Goal: Task Accomplishment & Management: Manage account settings

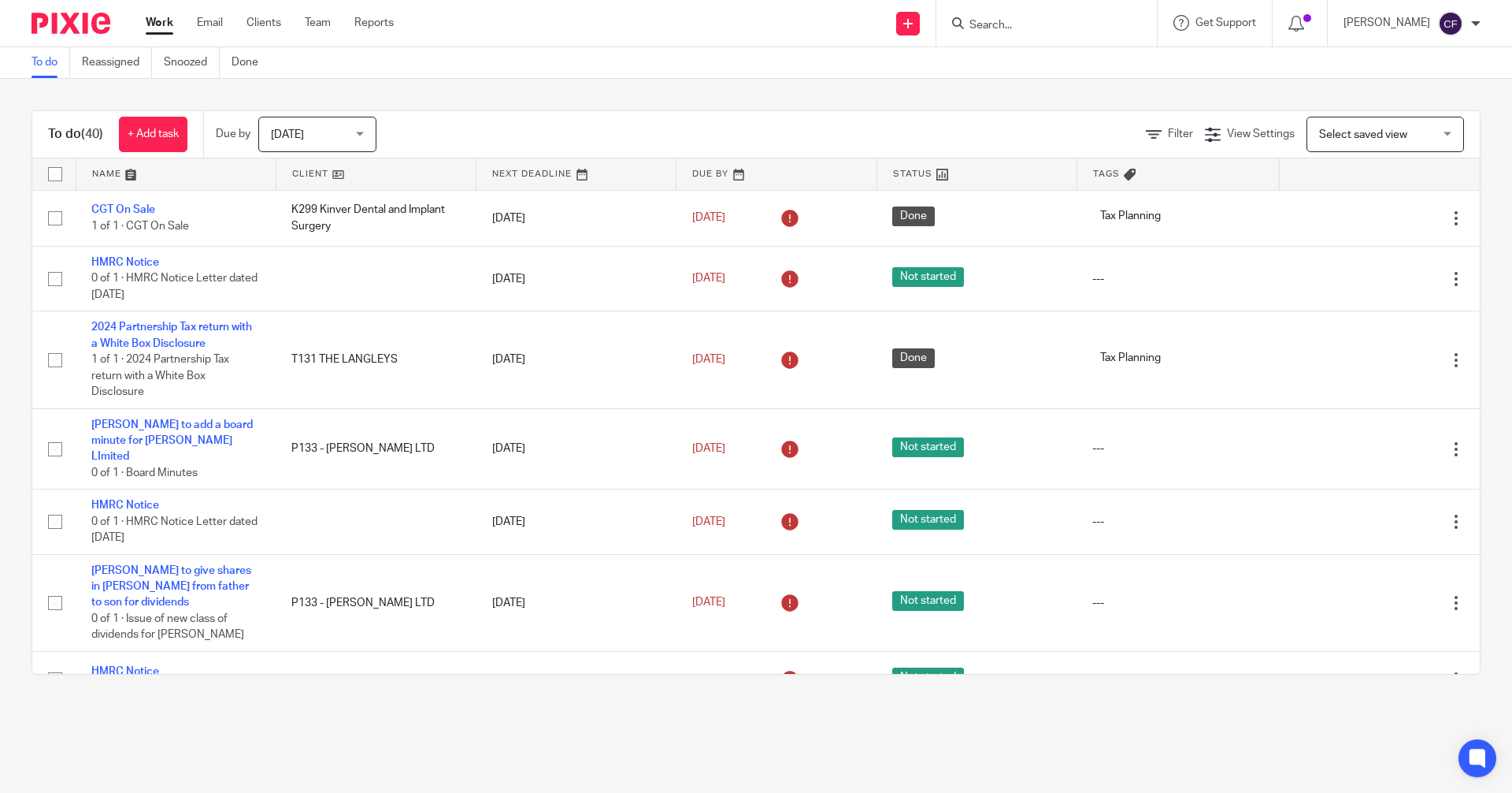
click at [1011, 31] on input "Search" at bounding box center [1039, 25] width 141 height 14
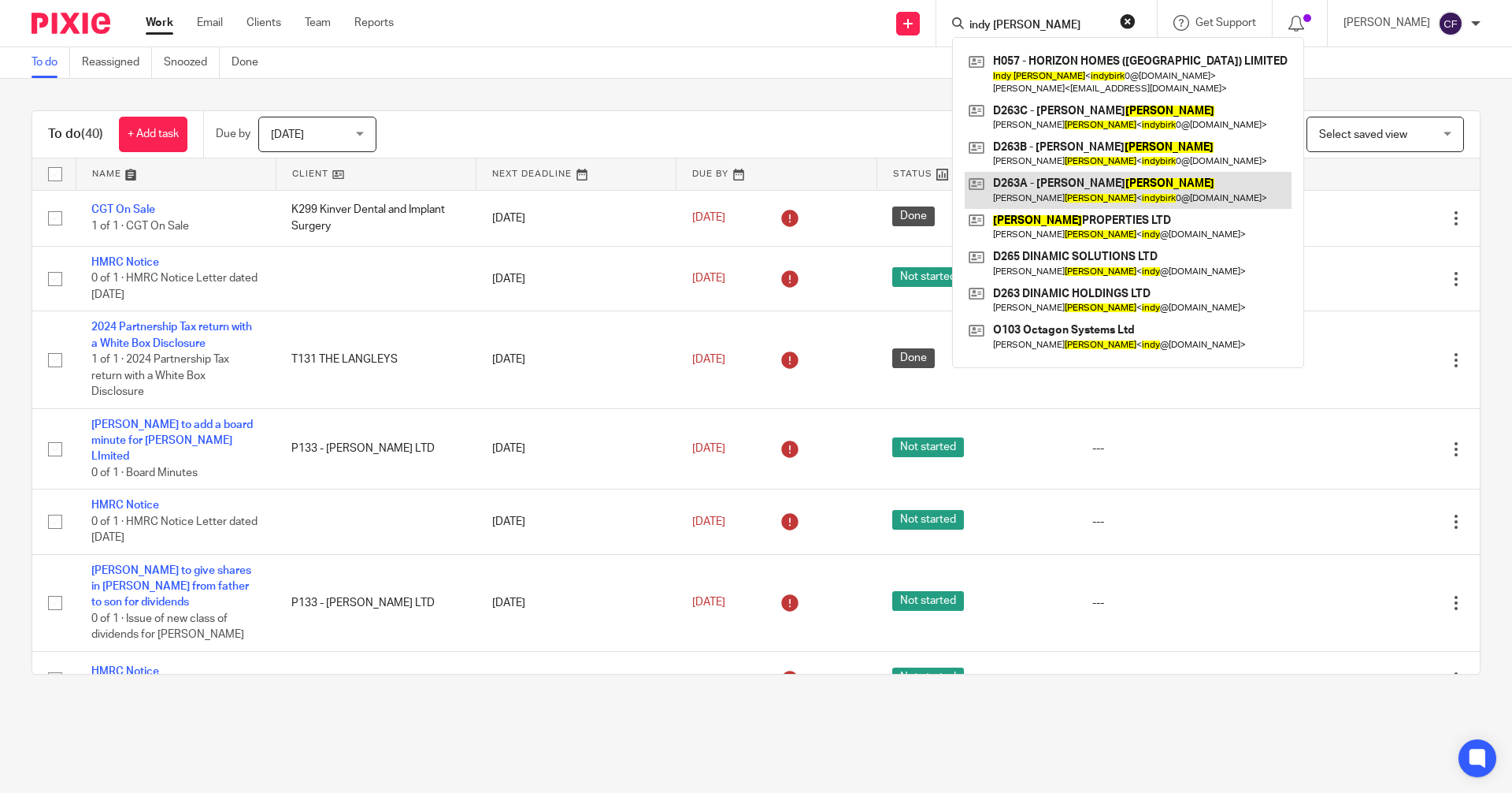
type input "indy birk"
click at [1073, 207] on link at bounding box center [1127, 190] width 326 height 36
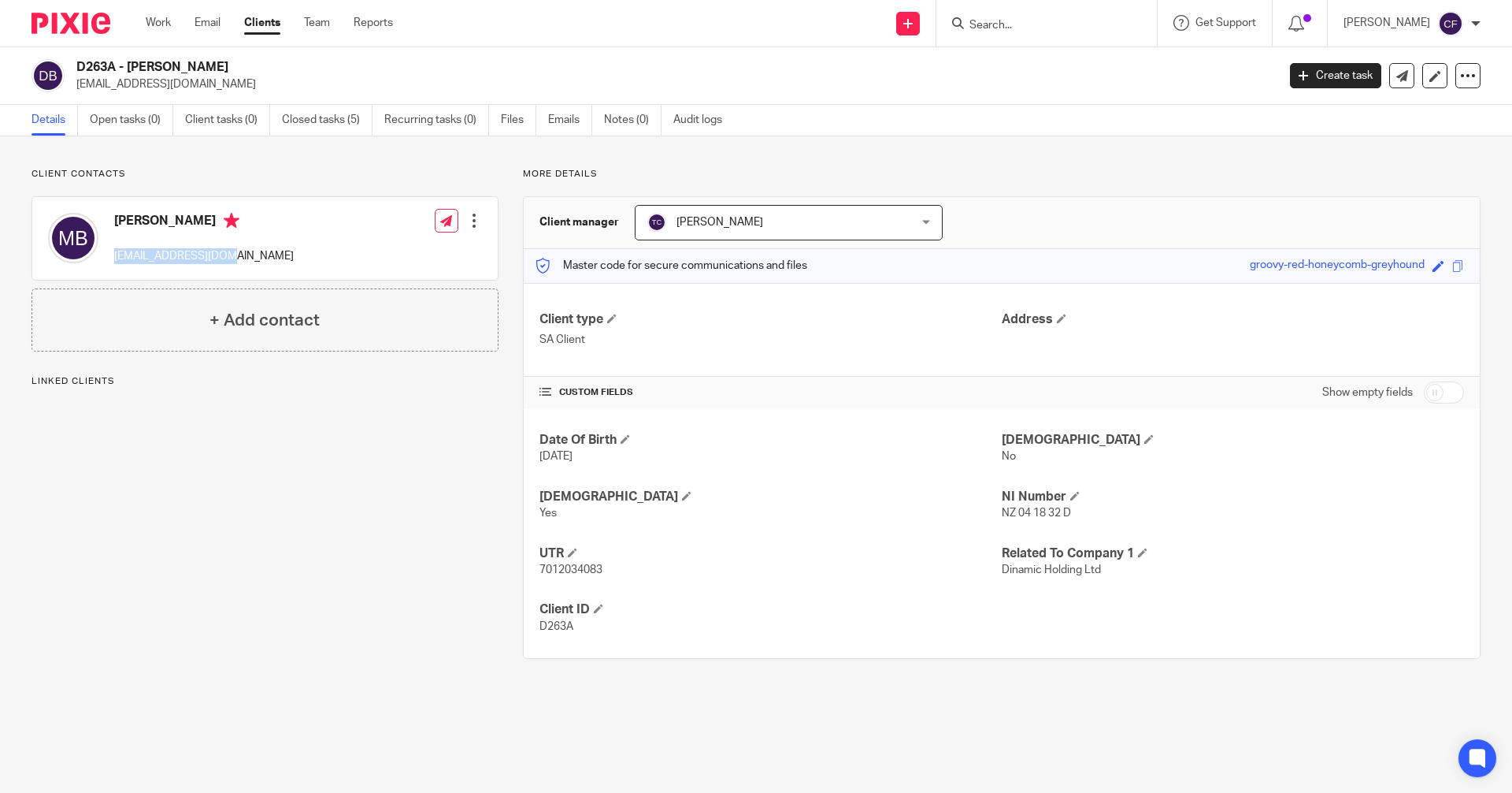
drag, startPoint x: 231, startPoint y: 263, endPoint x: 109, endPoint y: 262, distance: 122.0
click at [109, 262] on div "[PERSON_NAME] [EMAIL_ADDRESS][DOMAIN_NAME]" at bounding box center [171, 238] width 246 height 67
copy p "[EMAIL_ADDRESS][DOMAIN_NAME]"
click at [1003, 32] on input "Search" at bounding box center [1039, 25] width 141 height 14
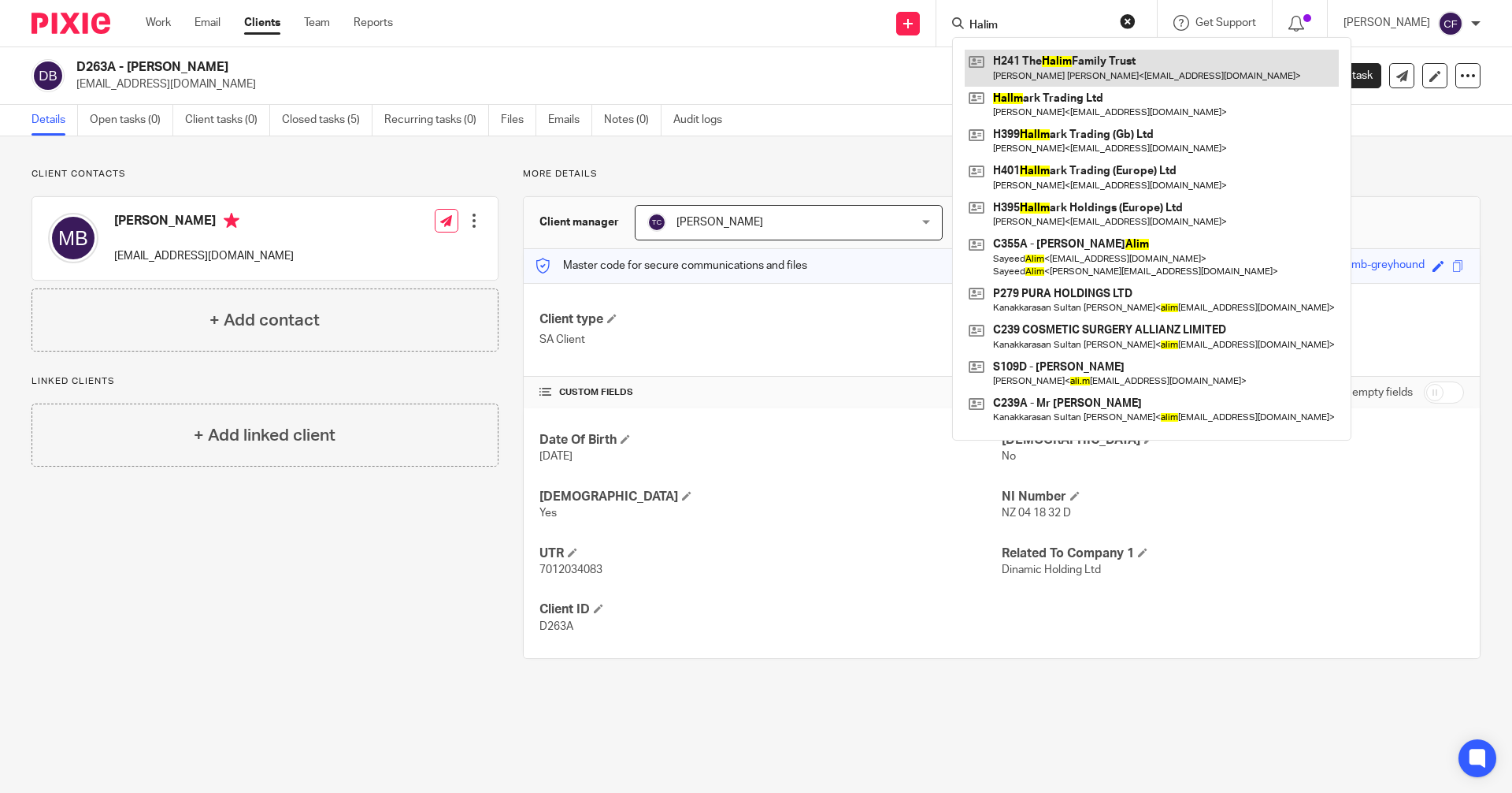
type input "Halim"
click at [1074, 56] on link at bounding box center [1151, 68] width 375 height 36
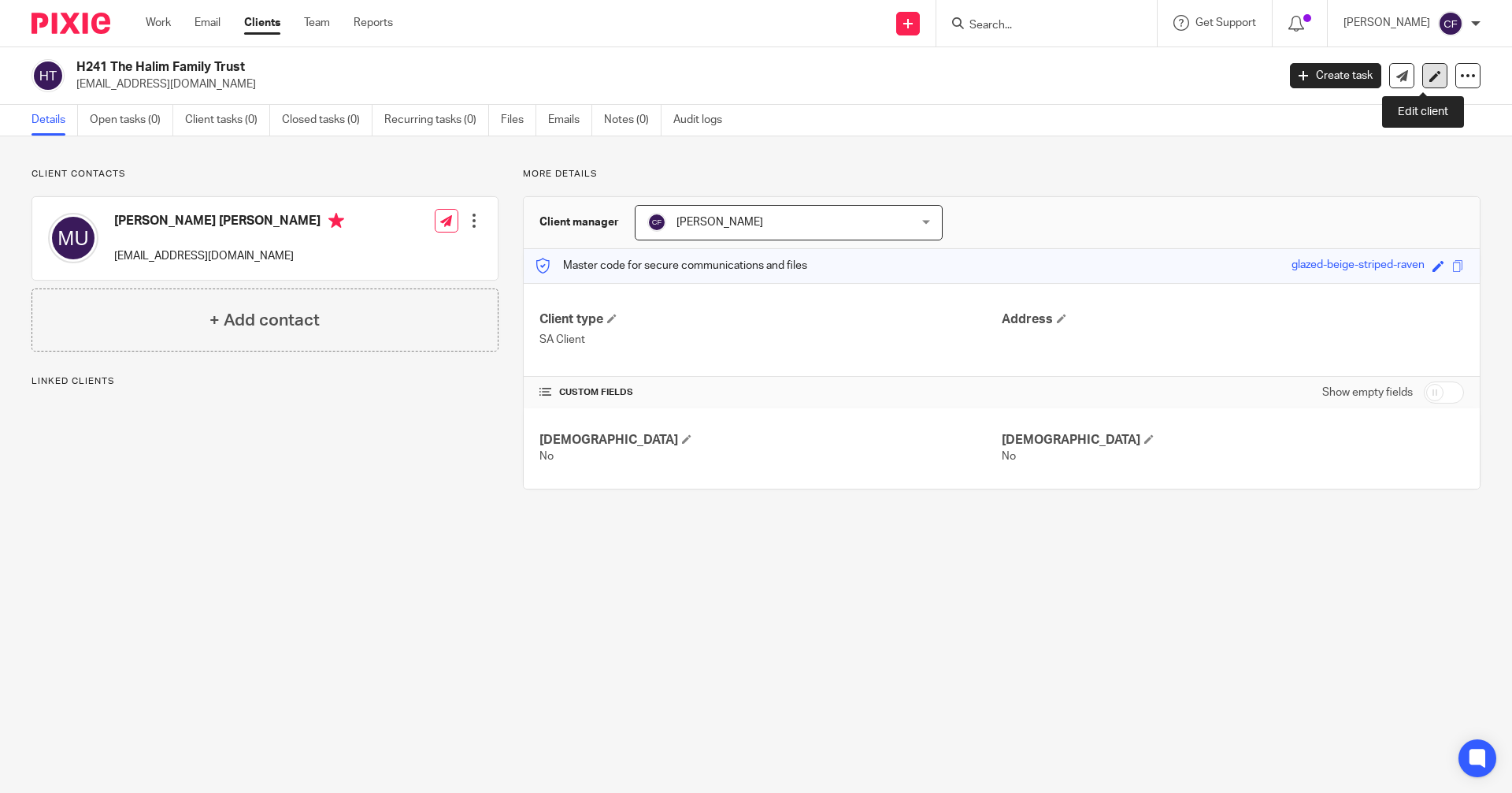
click at [1430, 77] on icon at bounding box center [1435, 76] width 12 height 12
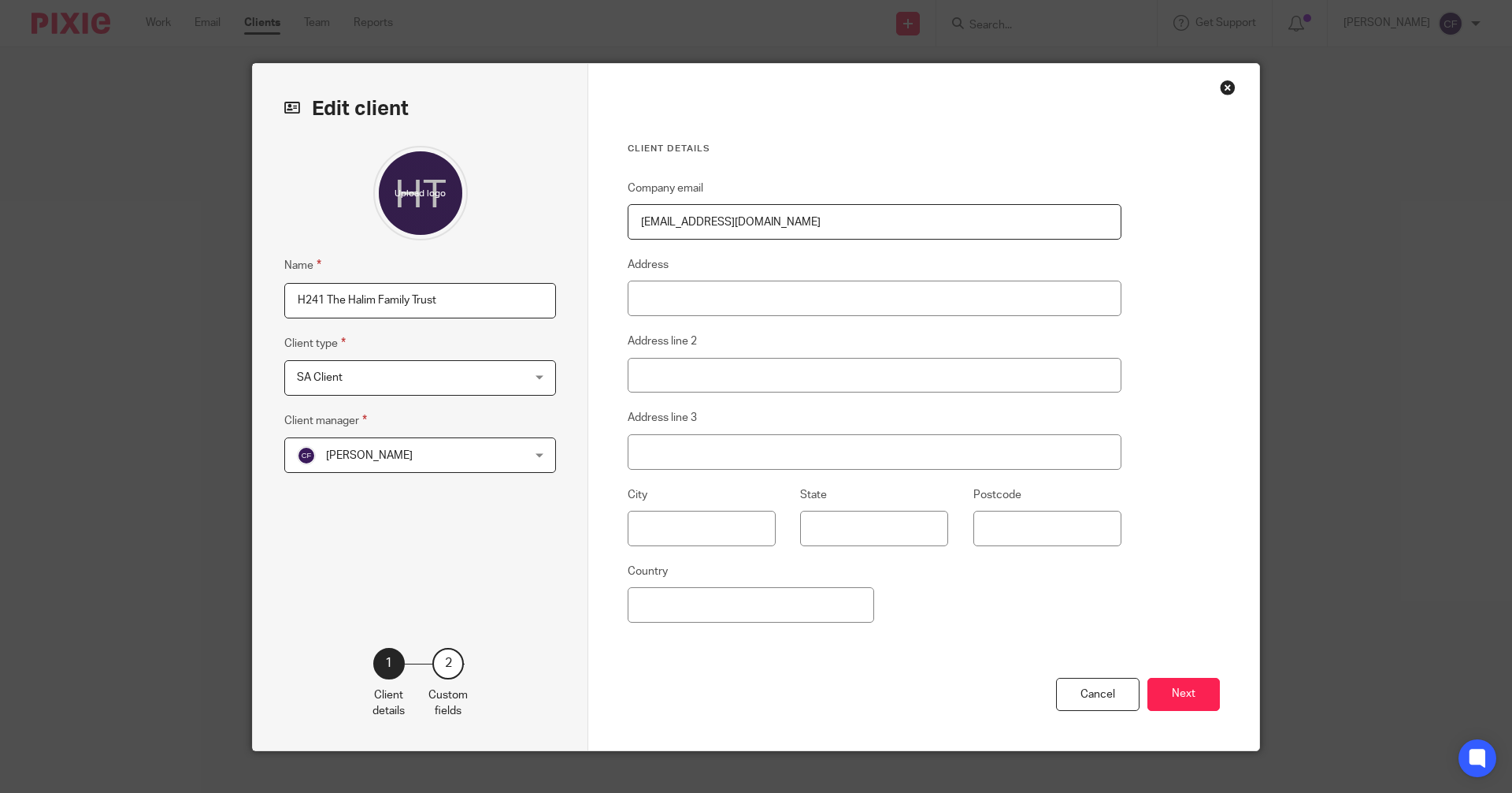
drag, startPoint x: 320, startPoint y: 299, endPoint x: 138, endPoint y: 292, distance: 182.1
click at [138, 292] on div "Edit client Name H241 The Halim Family Trust Client type SA Client SA Client Ch…" at bounding box center [756, 396] width 1512 height 793
type input "H421 The Halim Family Trust"
click at [1182, 699] on button "Next" at bounding box center [1184, 694] width 72 height 34
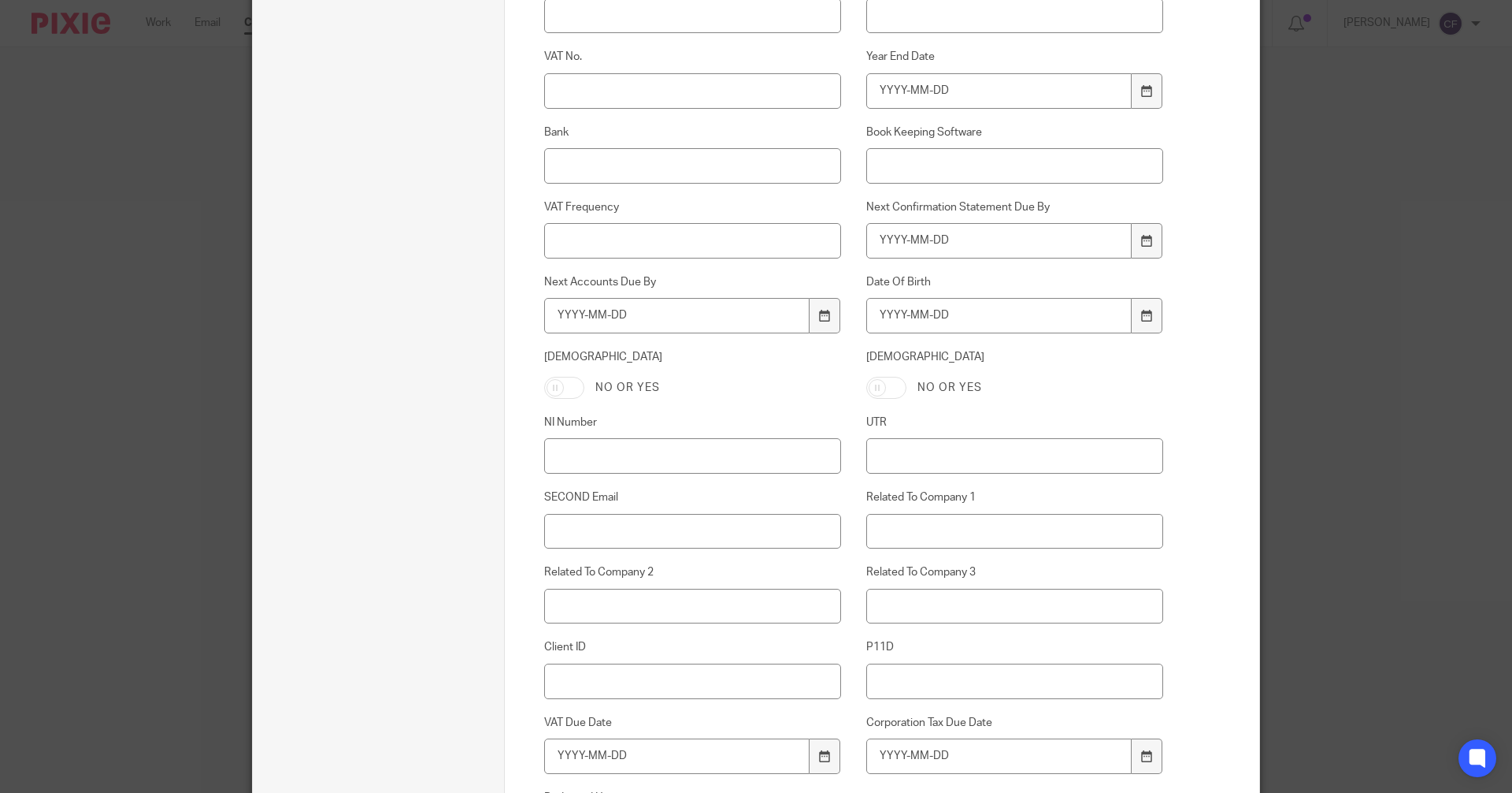
scroll to position [641, 0]
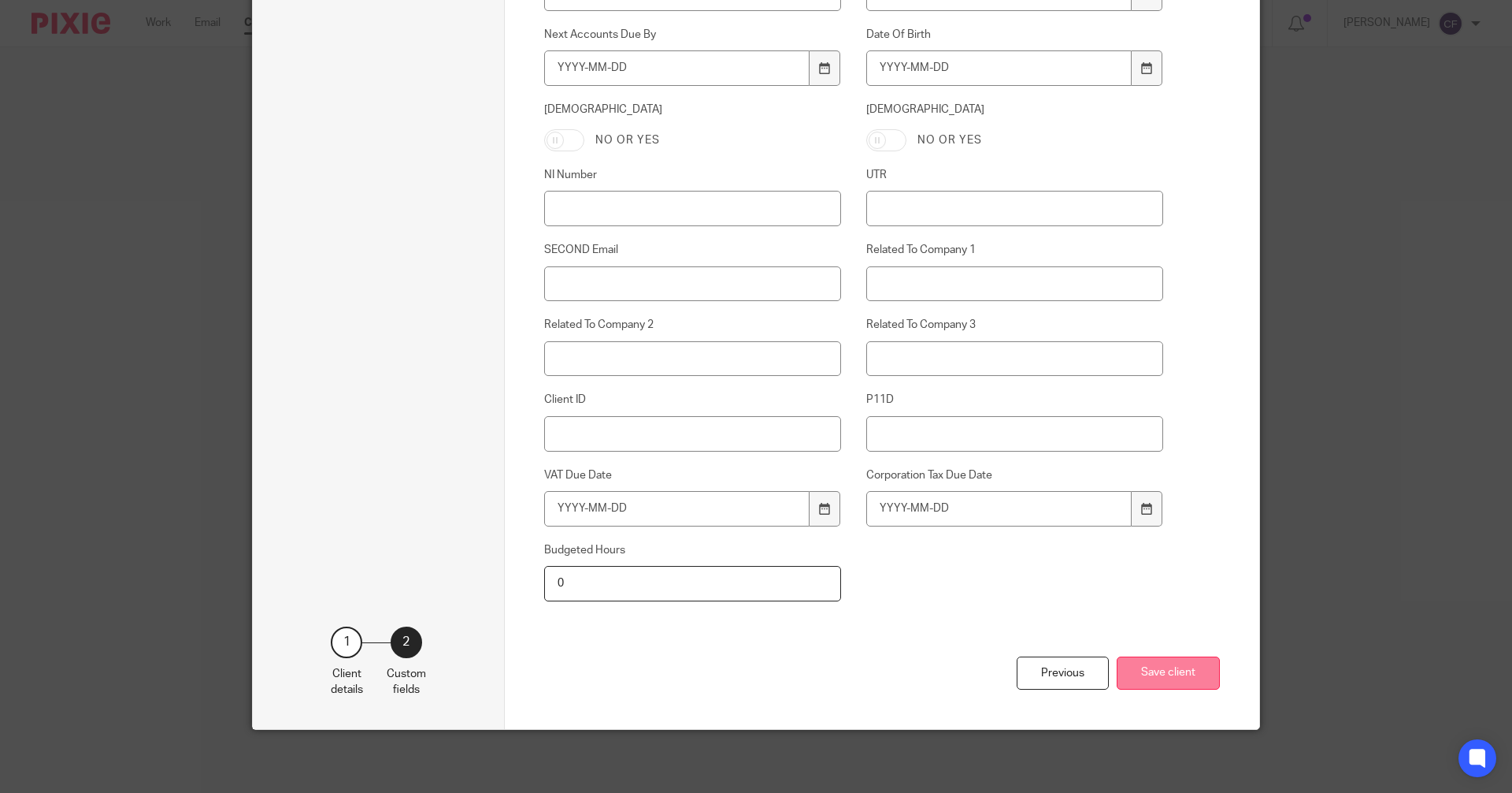
click at [1159, 684] on button "Save client" at bounding box center [1169, 673] width 104 height 34
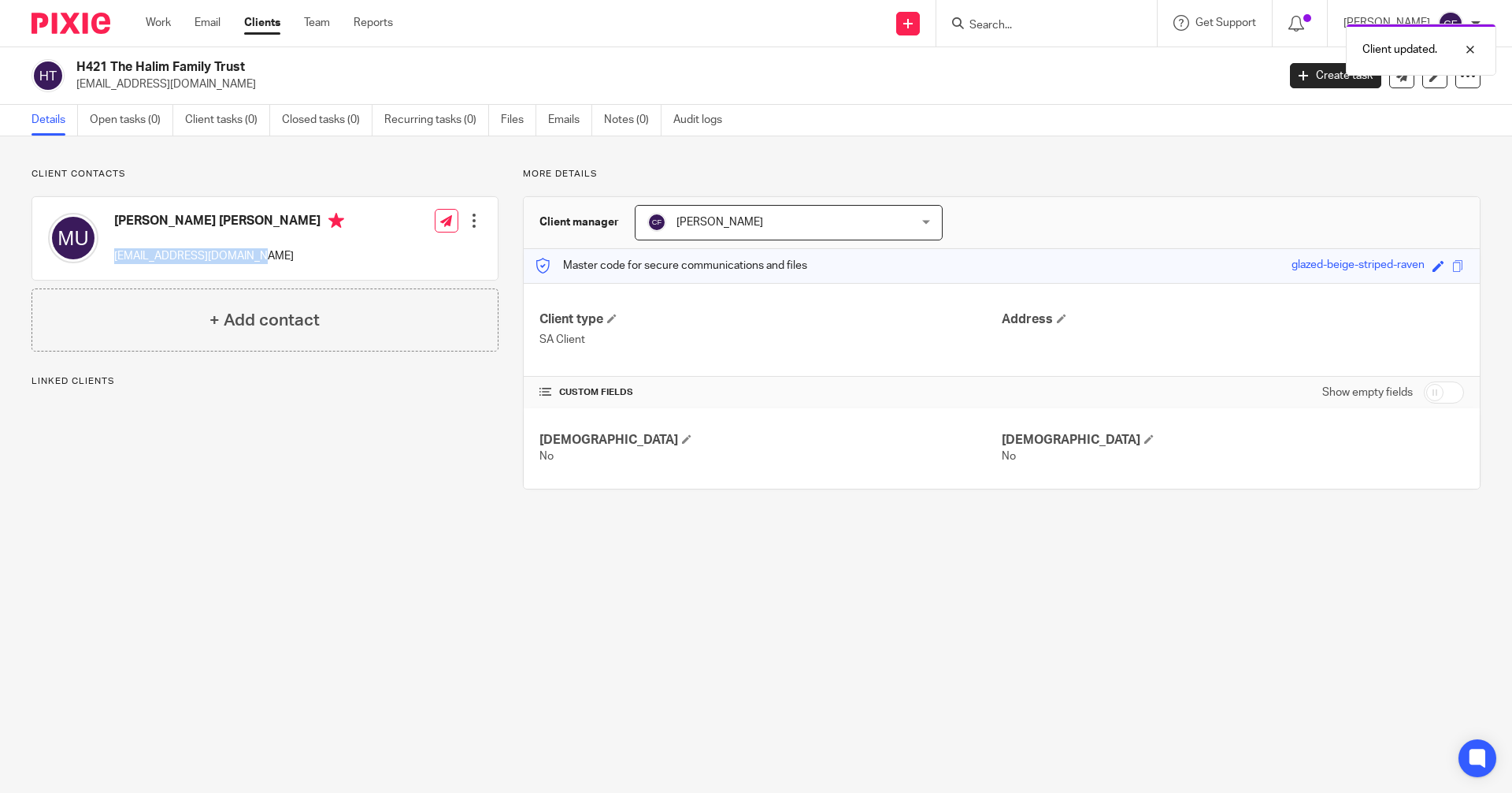
drag, startPoint x: 270, startPoint y: 257, endPoint x: 114, endPoint y: 259, distance: 156.0
click at [114, 260] on div "Maryam Nehar Uddin maryam_uddin@hotmail.com Edit contact Create client from con…" at bounding box center [264, 238] width 465 height 82
copy p "[EMAIL_ADDRESS][DOMAIN_NAME]"
drag, startPoint x: 240, startPoint y: 226, endPoint x: 100, endPoint y: 223, distance: 140.0
click at [98, 222] on div "Maryam Nehar Uddin maryam_uddin@hotmail.com" at bounding box center [196, 238] width 296 height 67
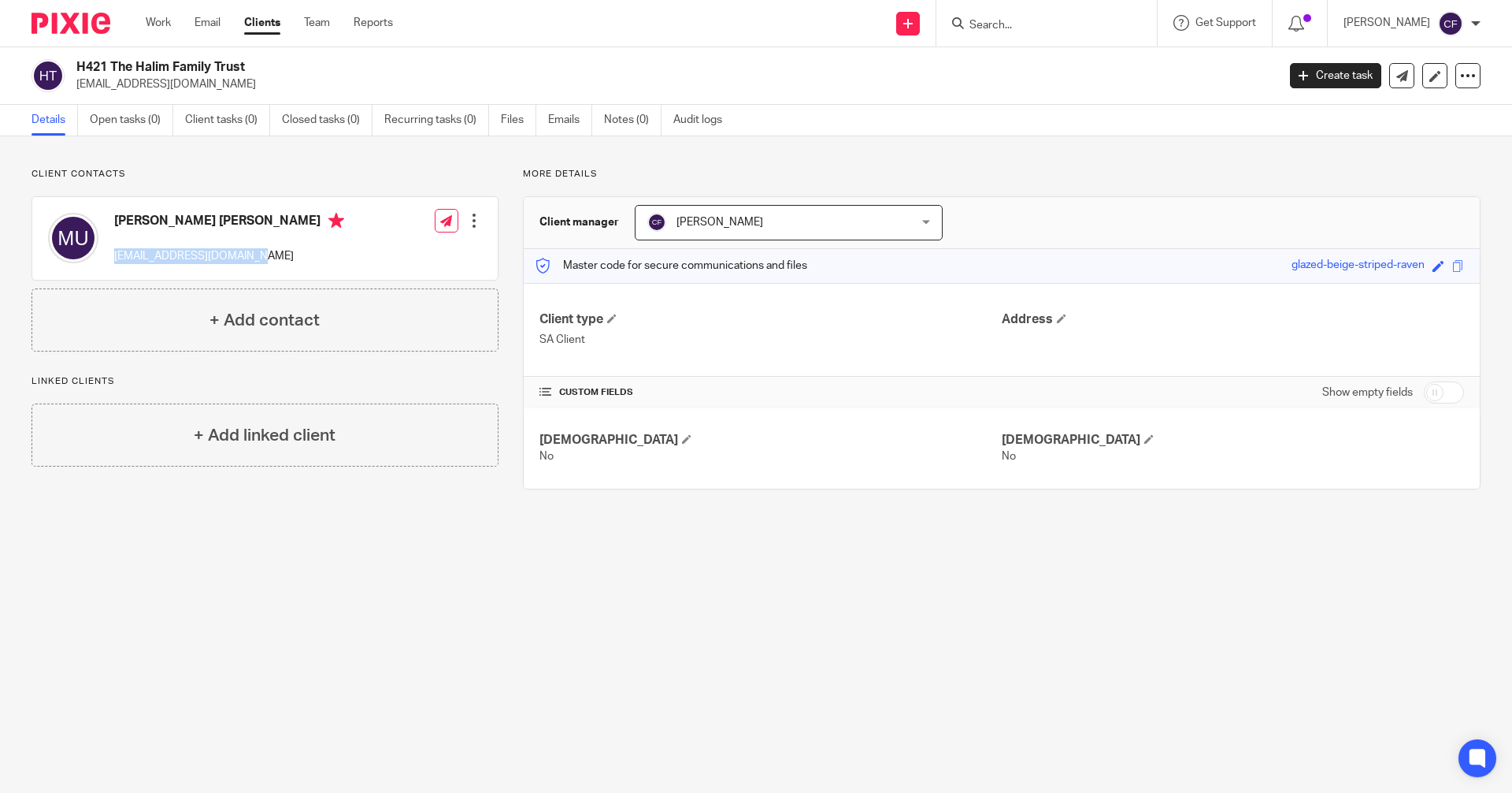
copy div "[PERSON_NAME] [PERSON_NAME]"
click at [995, 29] on input "Search" at bounding box center [1039, 25] width 141 height 14
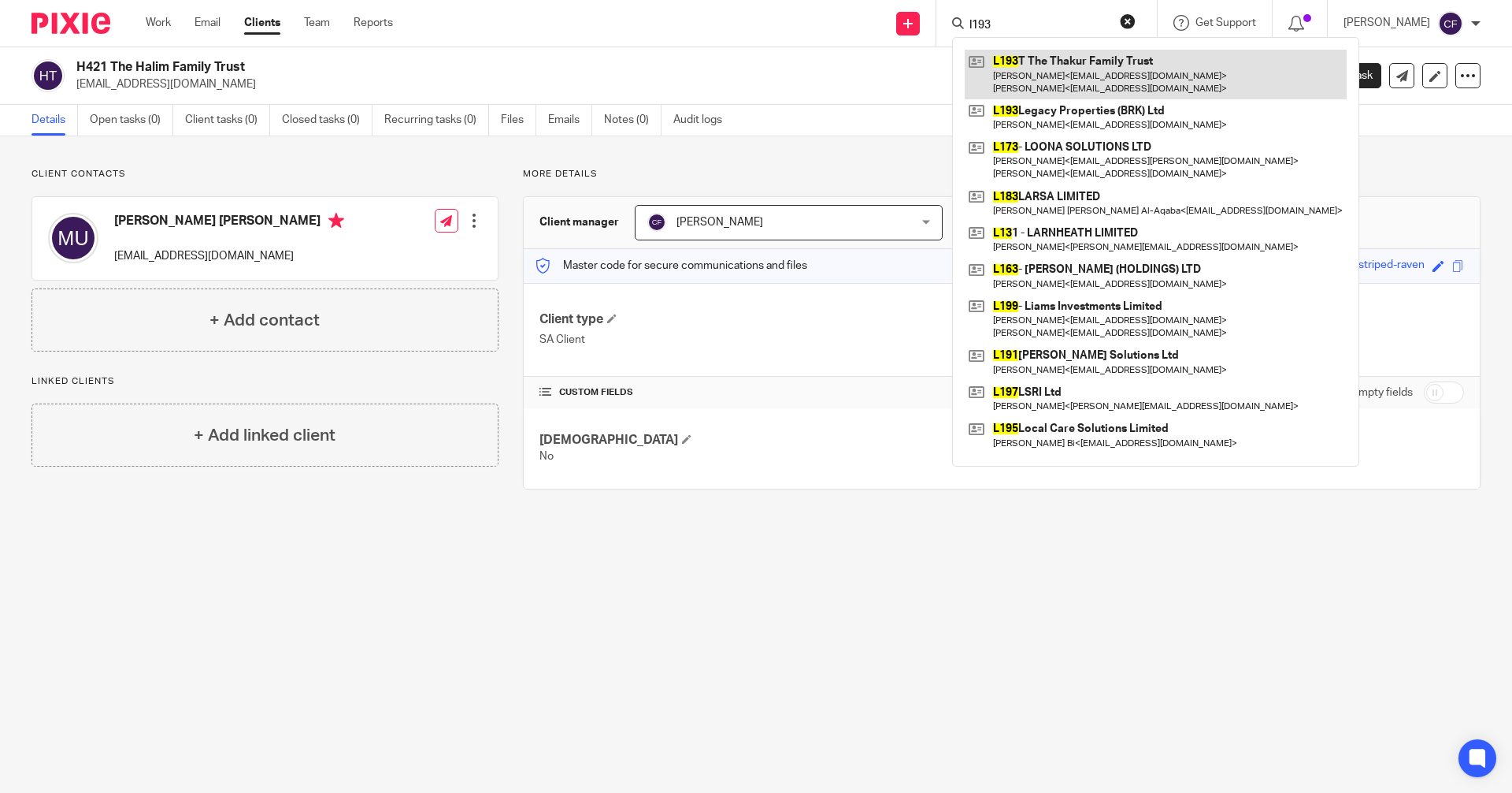
type input "l193"
click at [1080, 67] on link at bounding box center [1155, 74] width 382 height 49
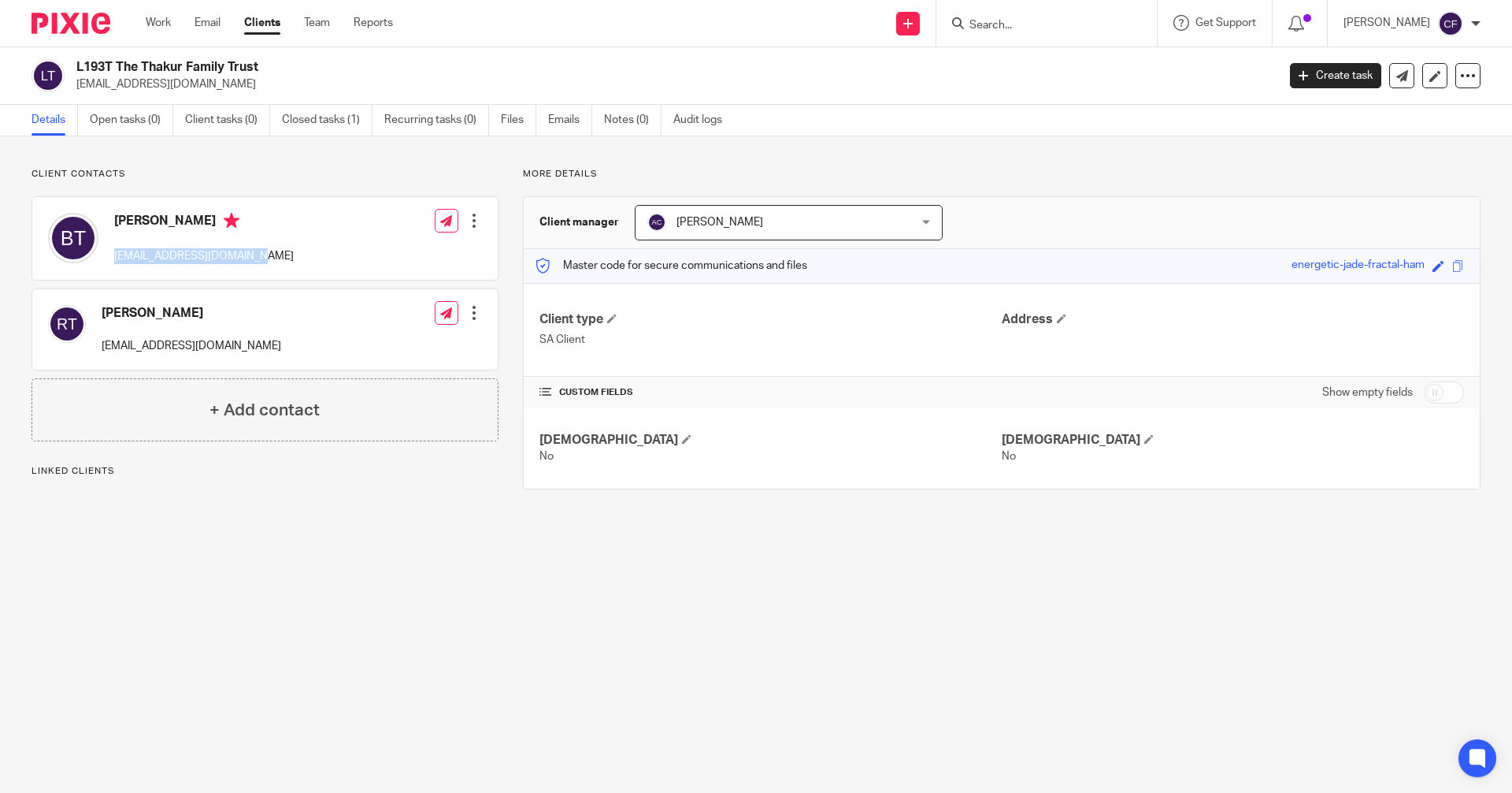
drag, startPoint x: 272, startPoint y: 262, endPoint x: 114, endPoint y: 259, distance: 158.0
click at [114, 259] on div "[PERSON_NAME] [EMAIL_ADDRESS][DOMAIN_NAME]" at bounding box center [171, 238] width 246 height 67
copy p "[EMAIL_ADDRESS][DOMAIN_NAME]"
